Goal: Obtain resource: Download file/media

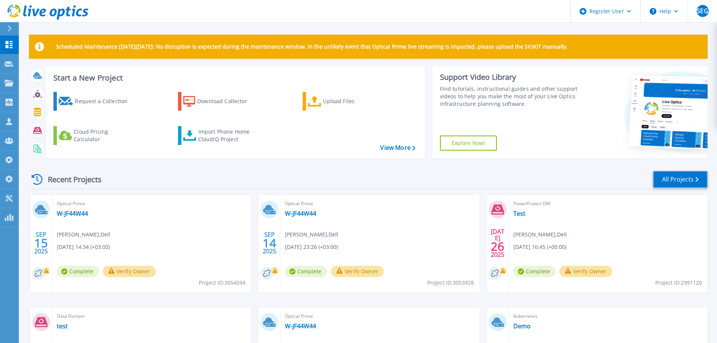
drag, startPoint x: 677, startPoint y: 180, endPoint x: 666, endPoint y: 180, distance: 11.3
click at [677, 180] on link "All Projects" at bounding box center [680, 179] width 55 height 17
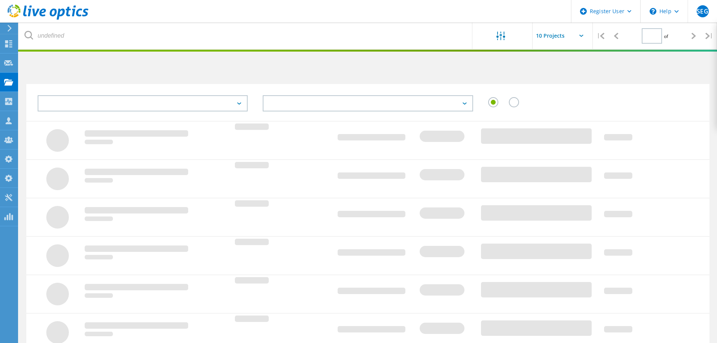
type input "1"
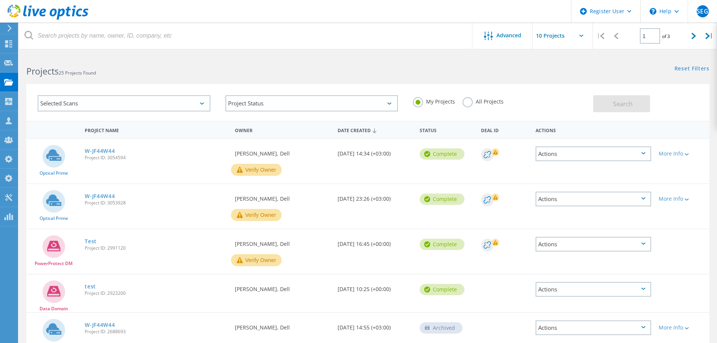
click at [207, 102] on div "Selected Scans" at bounding box center [124, 103] width 173 height 16
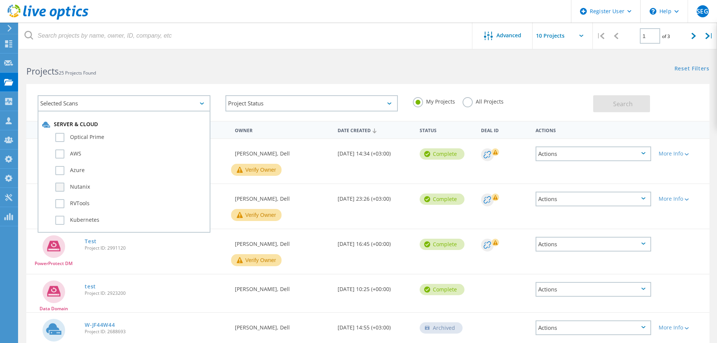
click at [58, 188] on label "Nutanix" at bounding box center [130, 187] width 151 height 9
click at [0, 0] on input "Nutanix" at bounding box center [0, 0] width 0 height 0
click at [466, 102] on label "All Projects" at bounding box center [483, 100] width 41 height 7
click at [0, 0] on input "All Projects" at bounding box center [0, 0] width 0 height 0
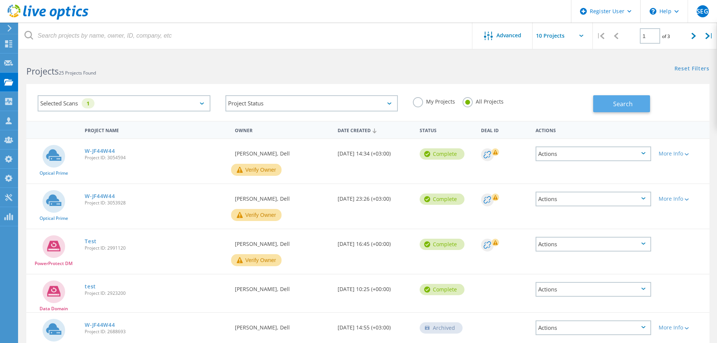
click at [621, 101] on span "Search" at bounding box center [623, 104] width 20 height 8
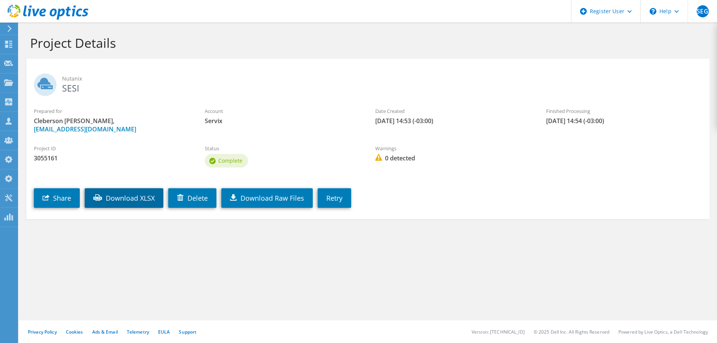
click at [143, 201] on link "Download XLSX" at bounding box center [124, 198] width 79 height 20
click at [110, 200] on link "Download XLSX" at bounding box center [124, 198] width 79 height 20
